Goal: Register for event/course

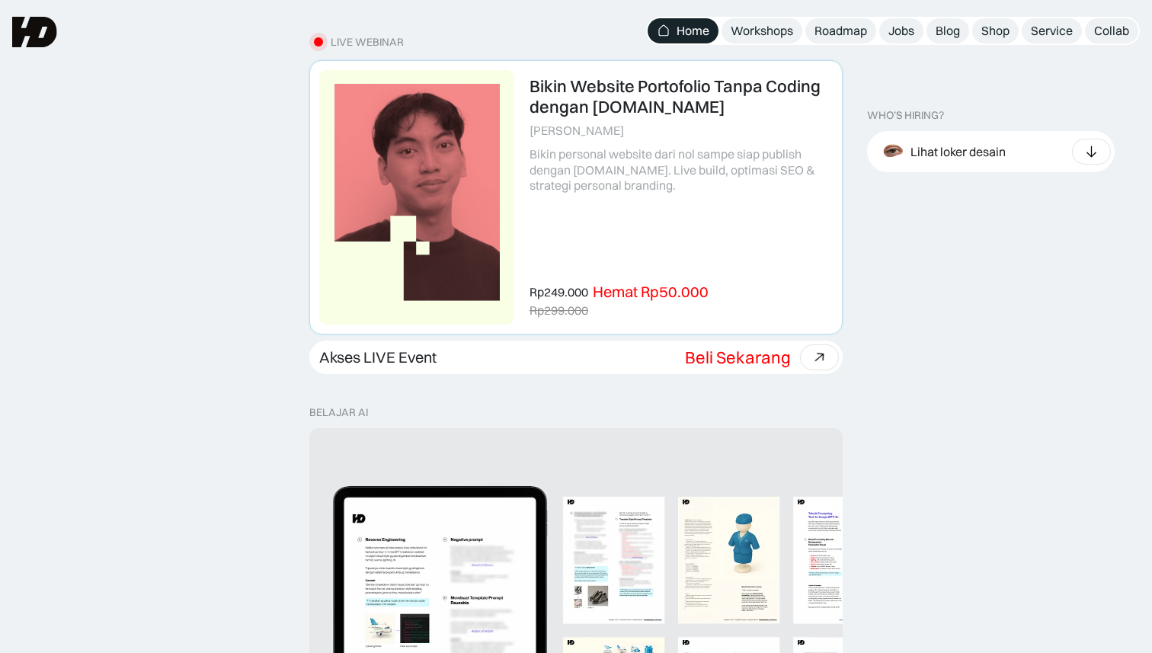
scroll to position [469, 0]
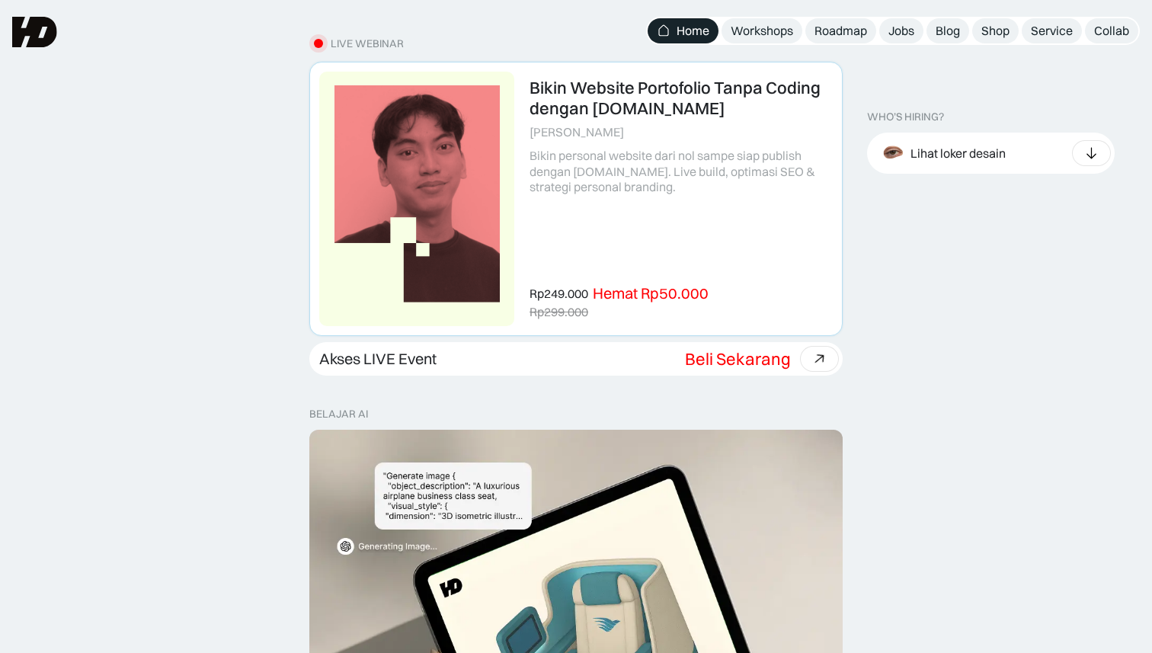
click at [614, 88] on link at bounding box center [576, 198] width 532 height 273
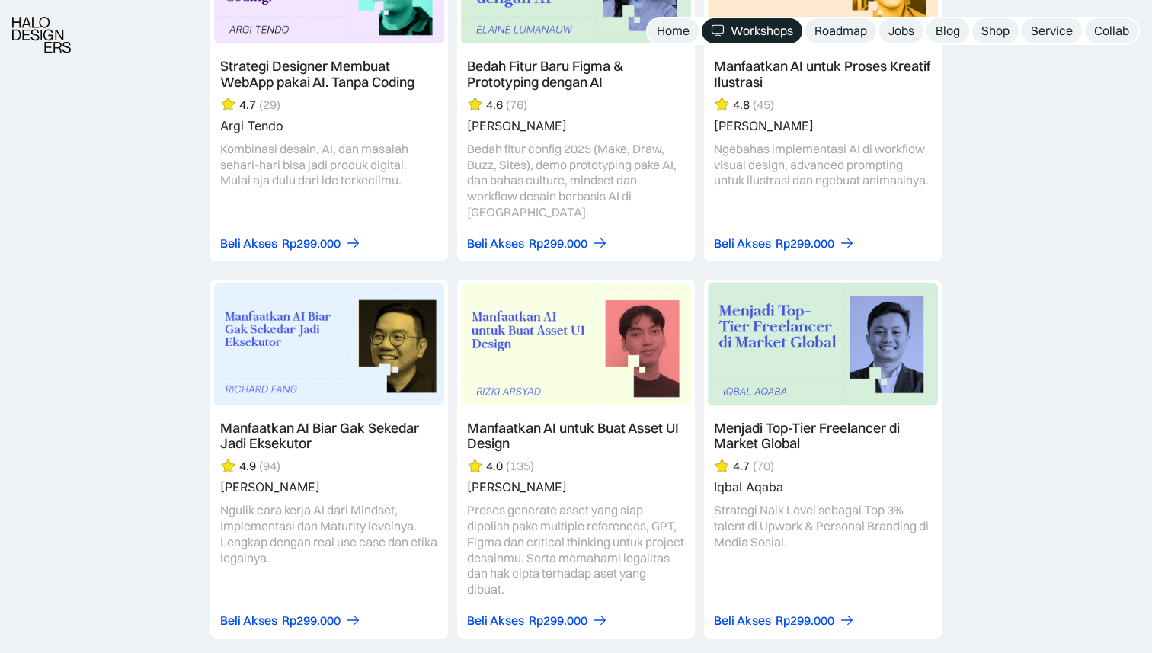
scroll to position [1946, 0]
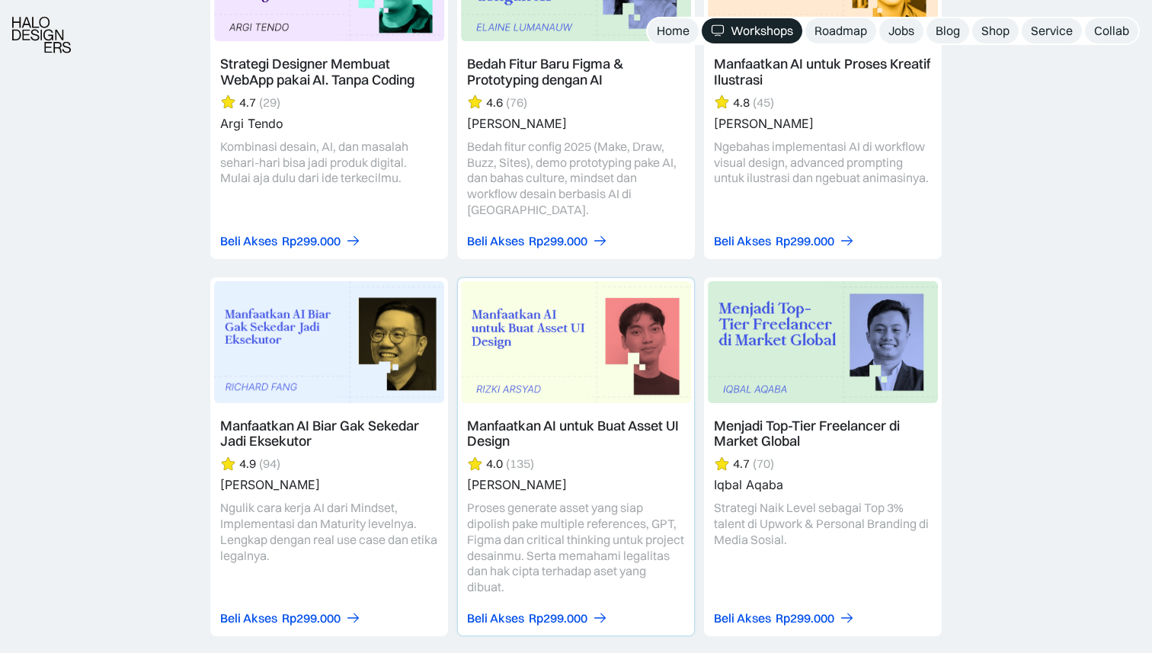
click at [495, 428] on link at bounding box center [576, 456] width 236 height 357
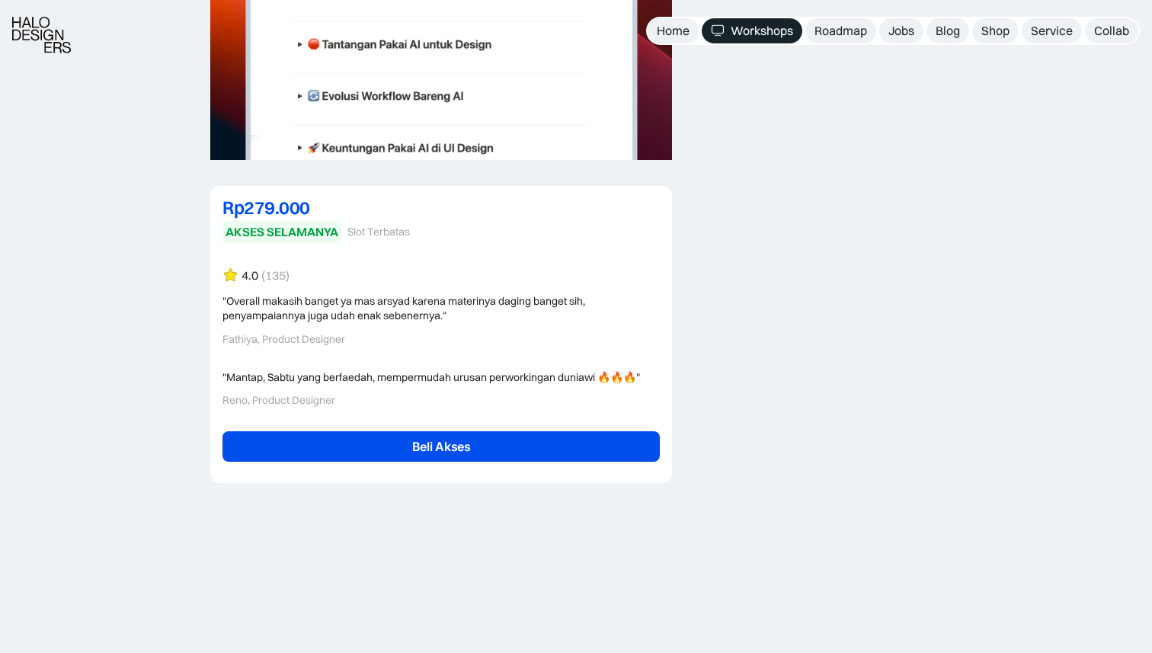
scroll to position [3417, 0]
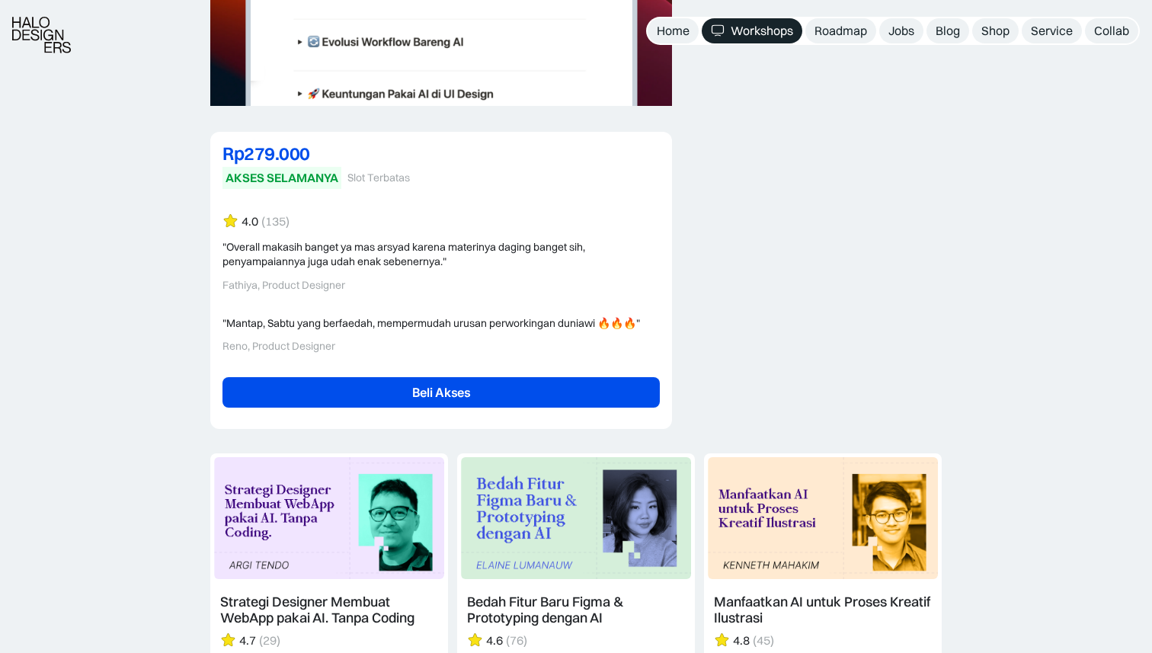
click at [332, 332] on div ""Mantap, Sabtu yang berfaedah, mempermudah urusan perworkingan duniawi 🔥🔥🔥" Ren…" at bounding box center [441, 334] width 437 height 37
click at [309, 255] on div ""Overall makasih banget ya mas arsyad karena materinya daging banget sih, penya…" at bounding box center [441, 255] width 437 height 30
click at [346, 293] on div "4.0 (135) "Overall makasih banget ya mas arsyad karena materinya daging banget …" at bounding box center [441, 314] width 437 height 203
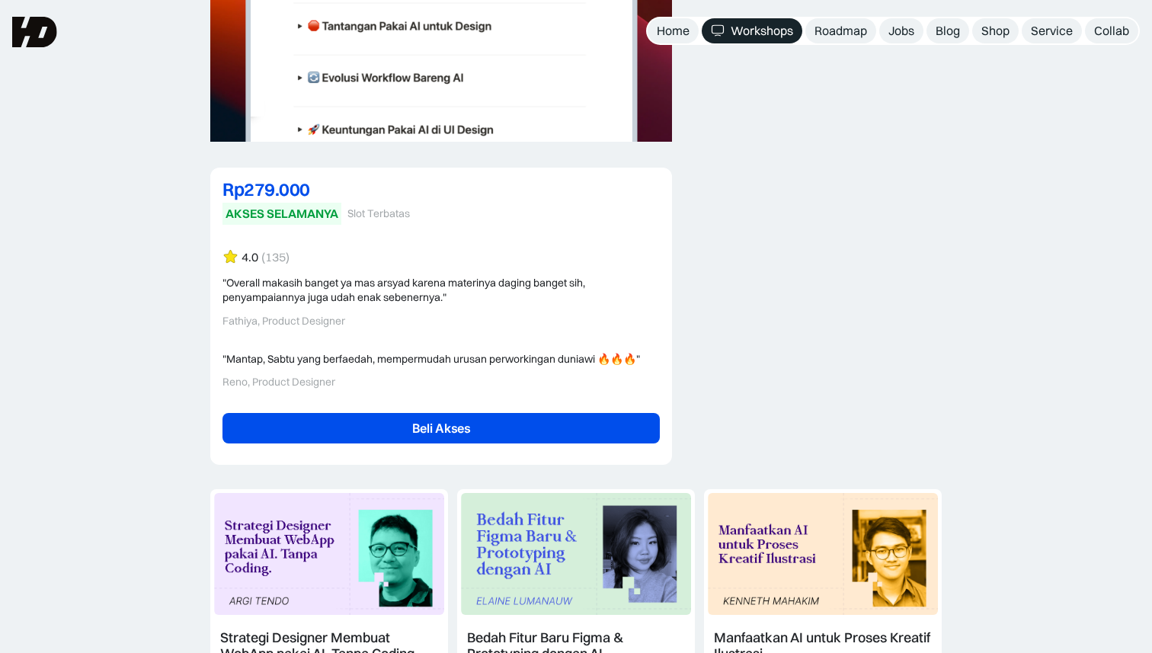
scroll to position [3366, 0]
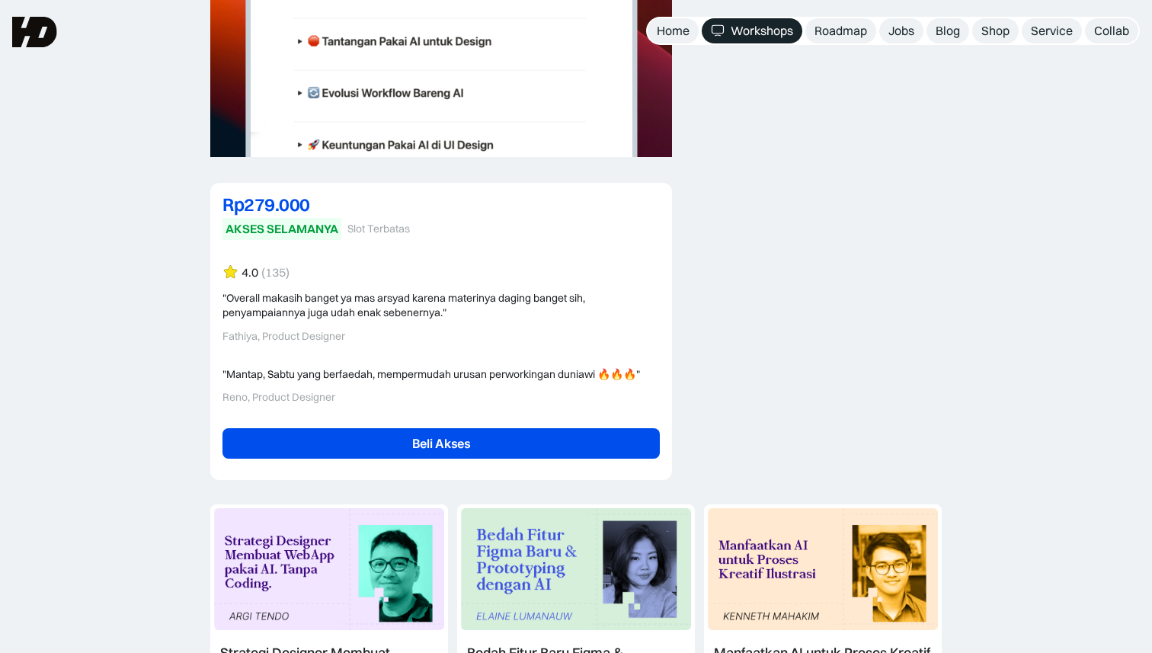
click at [365, 226] on div "Slot Terbatas" at bounding box center [379, 229] width 62 height 13
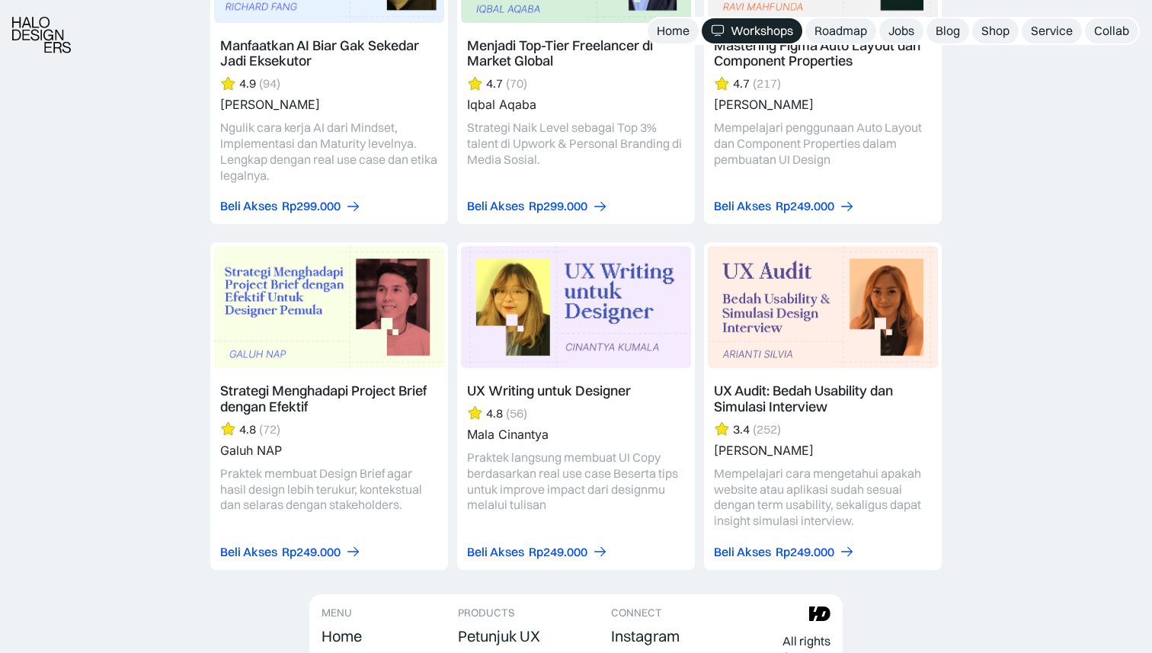
scroll to position [4336, 0]
click at [797, 418] on link at bounding box center [823, 405] width 236 height 326
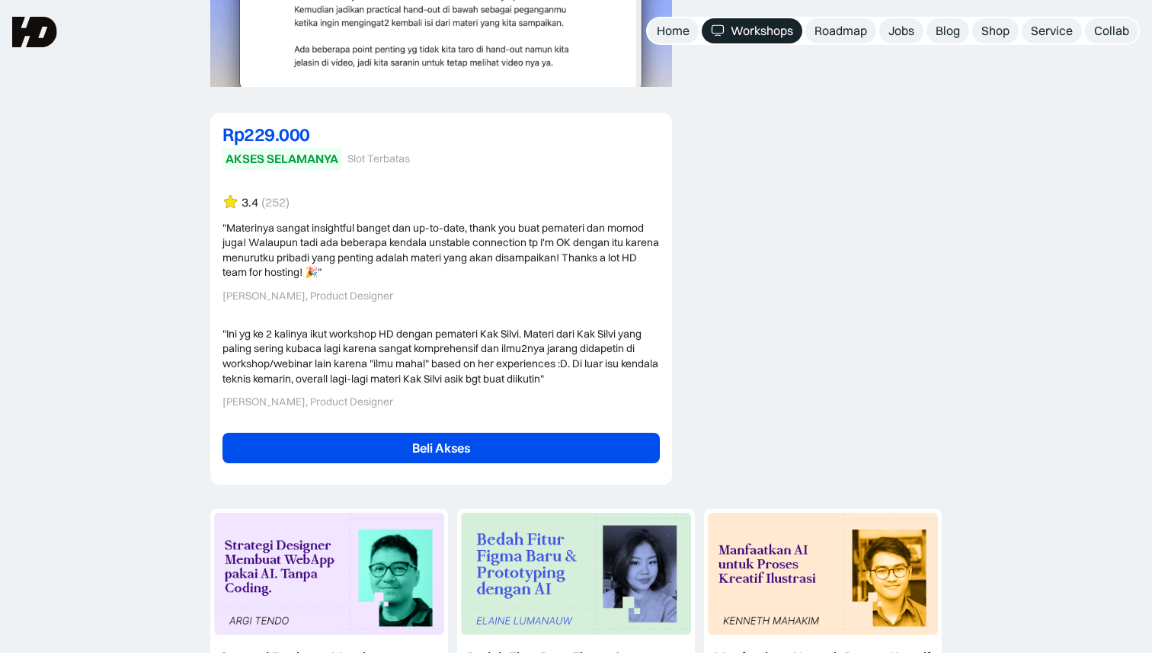
scroll to position [3336, 0]
